Goal: Information Seeking & Learning: Understand process/instructions

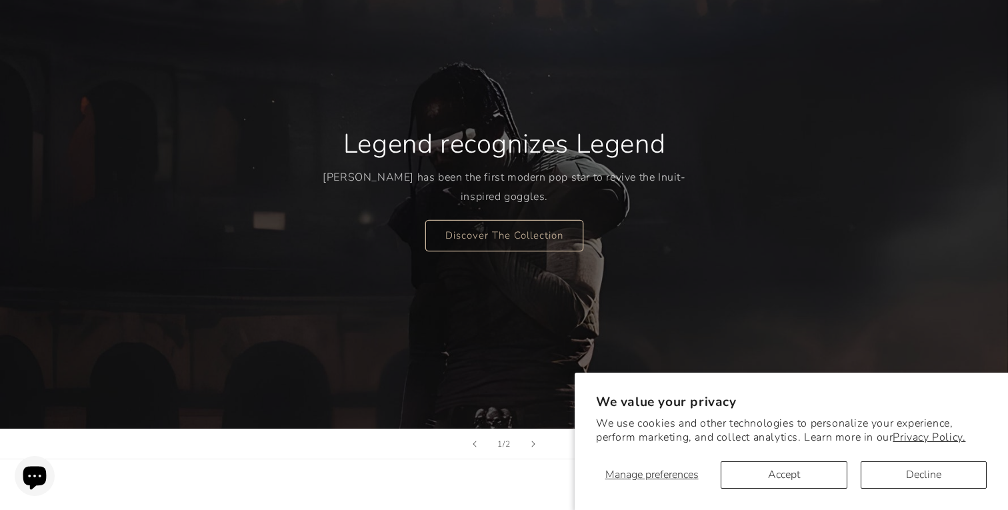
scroll to position [193, 0]
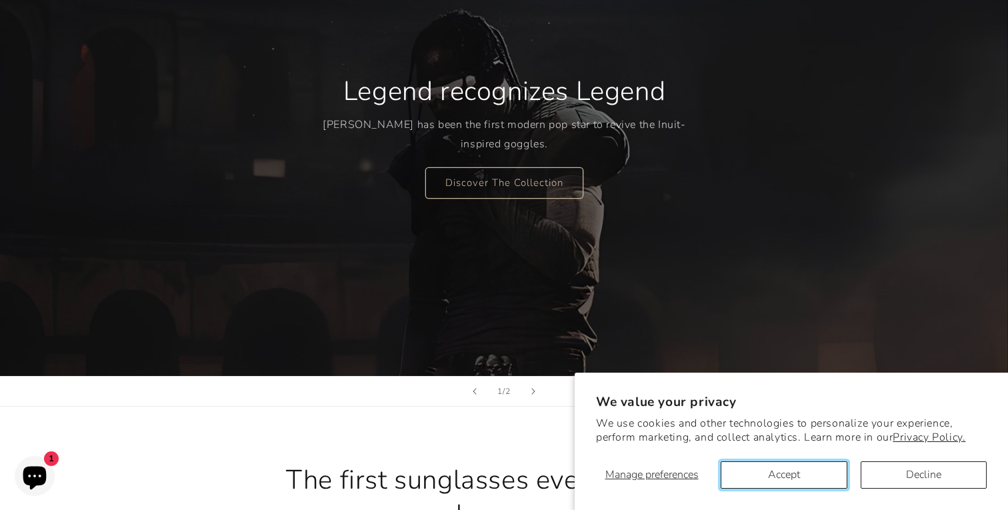
click at [780, 481] on button "Accept" at bounding box center [783, 474] width 126 height 27
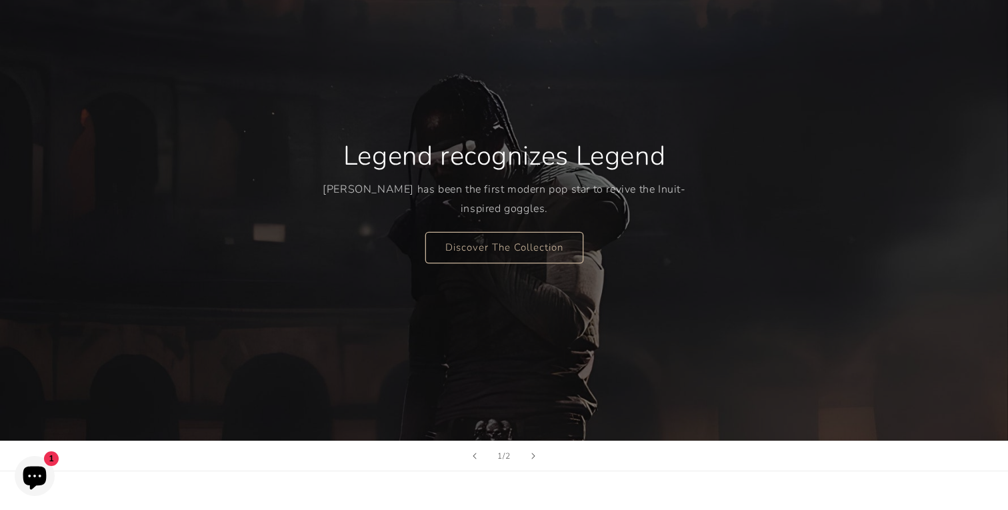
scroll to position [143, 0]
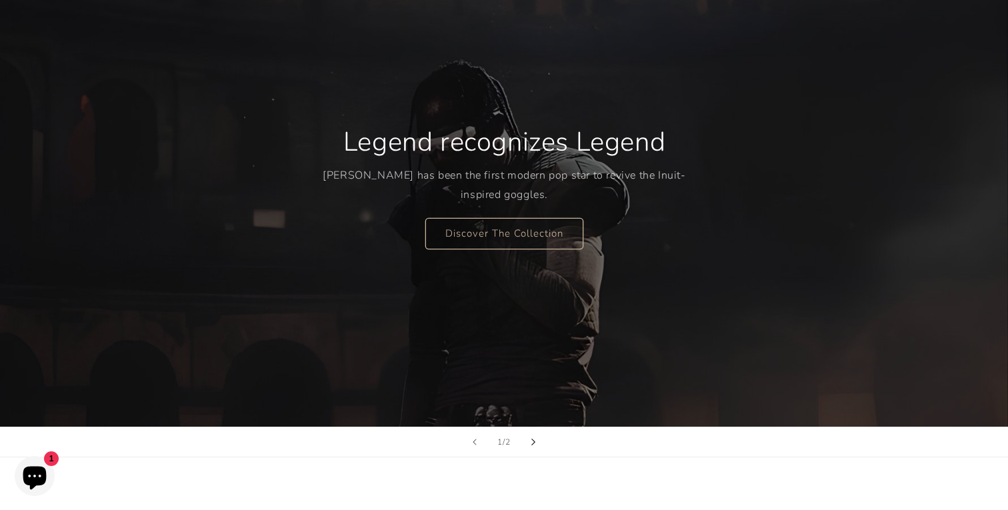
click at [540, 439] on button "Next slide" at bounding box center [533, 441] width 29 height 29
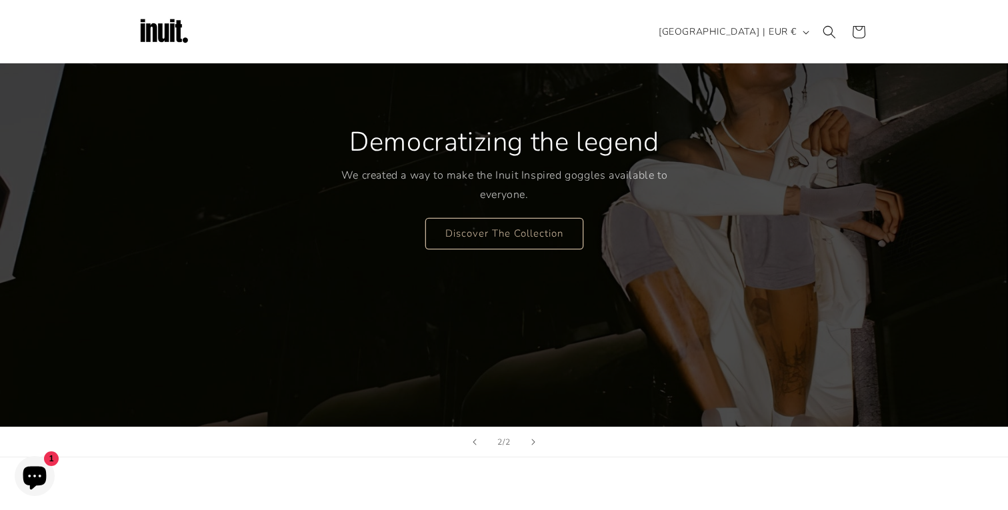
scroll to position [0, 0]
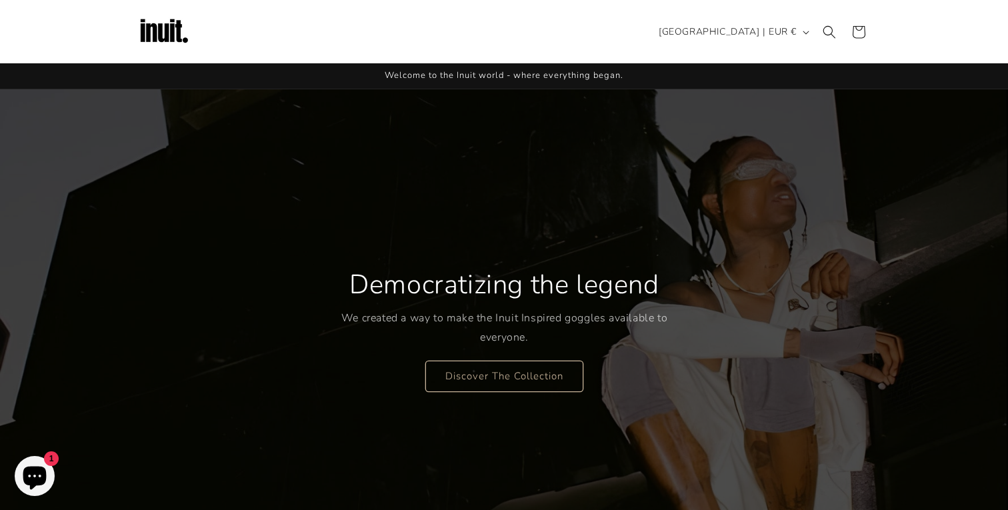
click at [541, 71] on span "Welcome to the Inuit world - where everything began." at bounding box center [504, 75] width 239 height 12
click at [143, 31] on img at bounding box center [163, 31] width 53 height 53
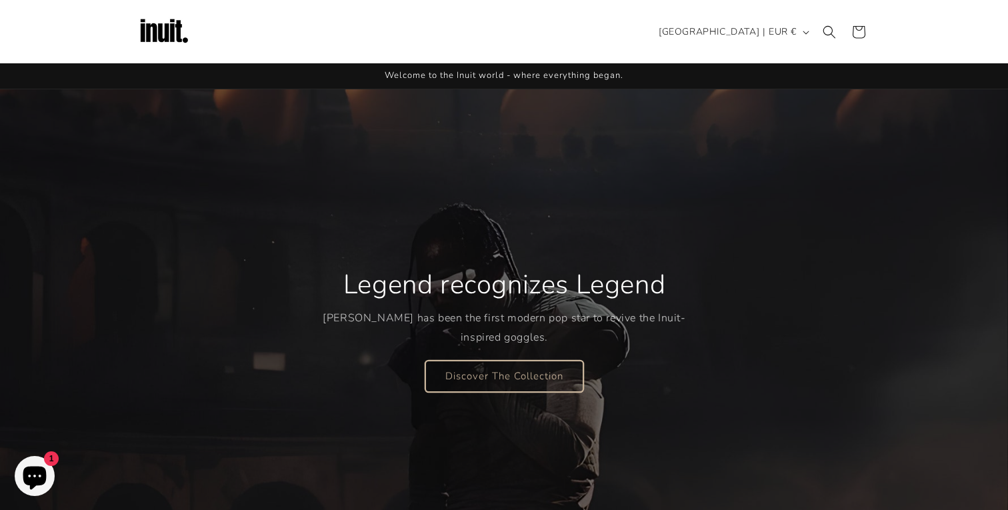
click at [451, 363] on link "Discover The Collection" at bounding box center [504, 375] width 158 height 31
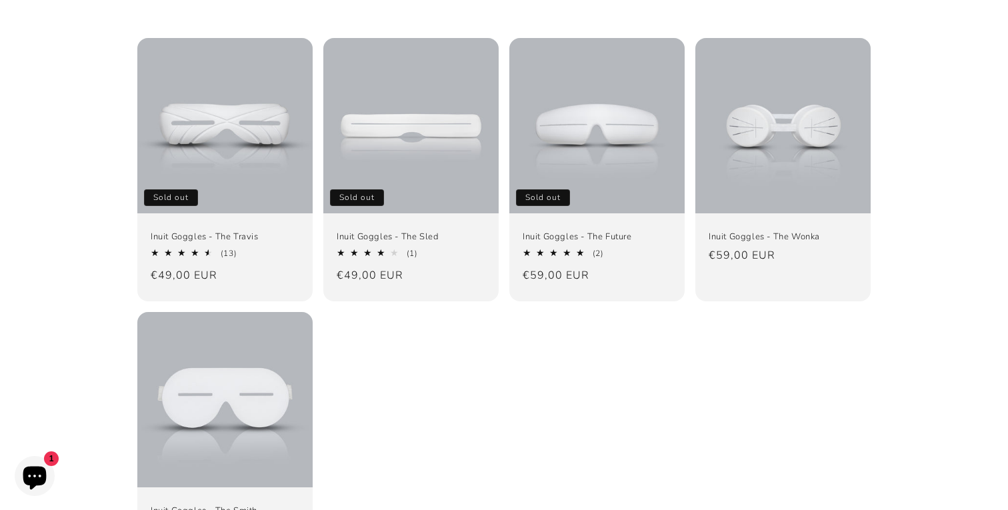
scroll to position [359, 0]
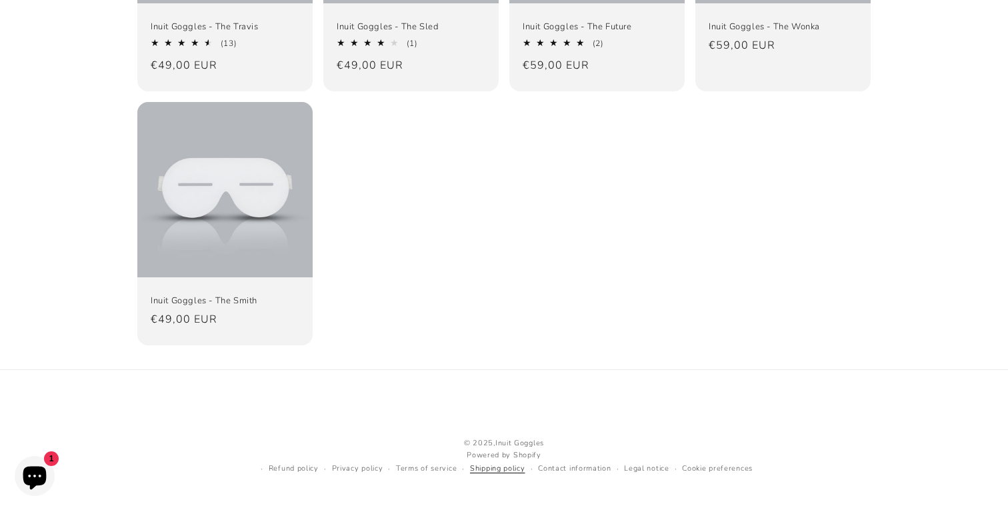
click at [493, 467] on link "Shipping policy" at bounding box center [497, 469] width 55 height 13
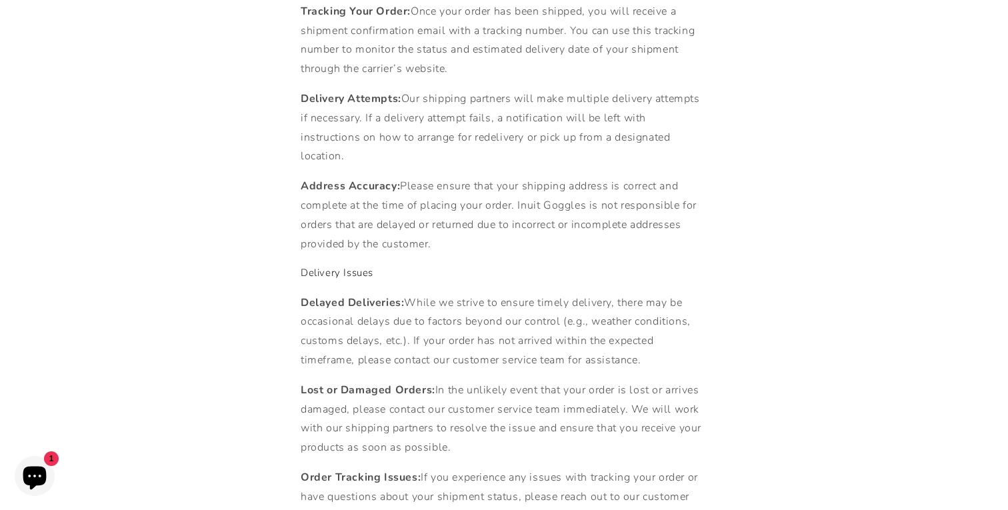
scroll to position [1522, 0]
